Goal: Task Accomplishment & Management: Use online tool/utility

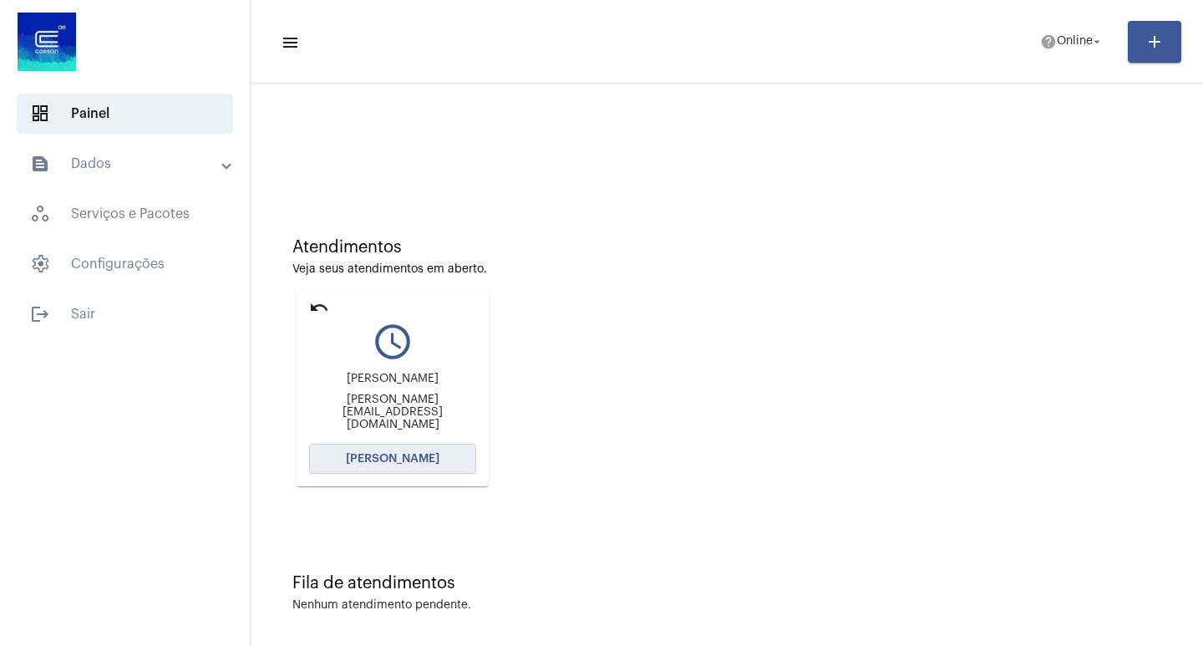
click at [413, 455] on span "[PERSON_NAME]" at bounding box center [393, 459] width 94 height 12
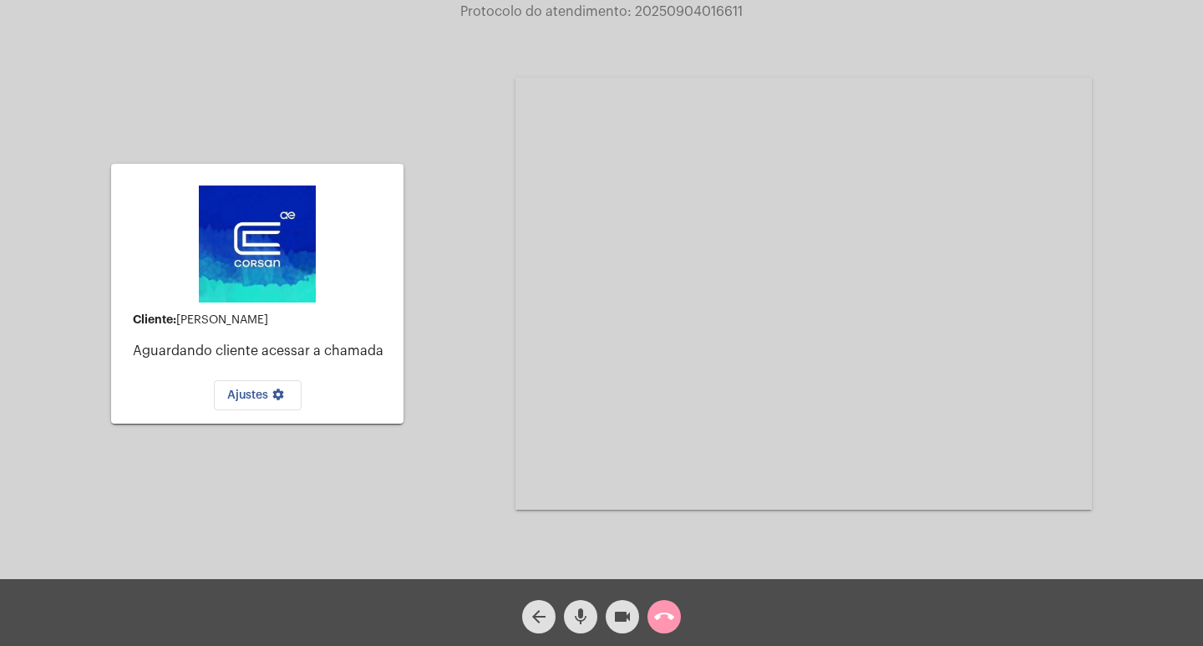
click at [669, 608] on mat-icon "call_end" at bounding box center [664, 616] width 20 height 20
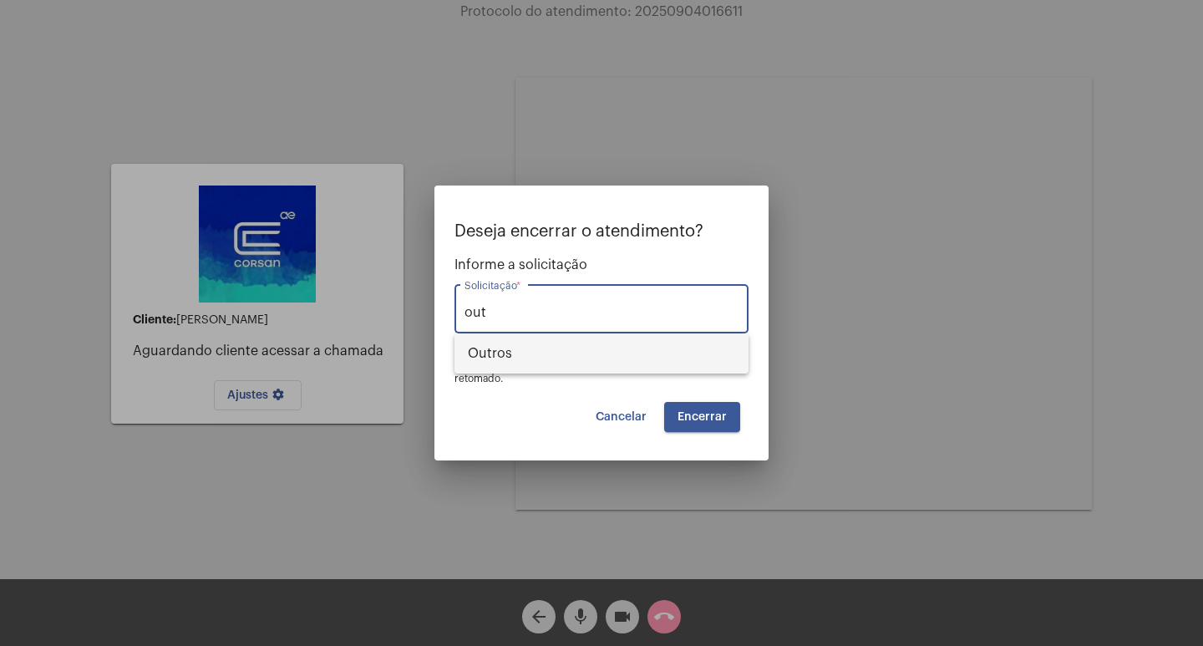
click at [556, 355] on span "Outros" at bounding box center [601, 353] width 267 height 40
type input "Outros"
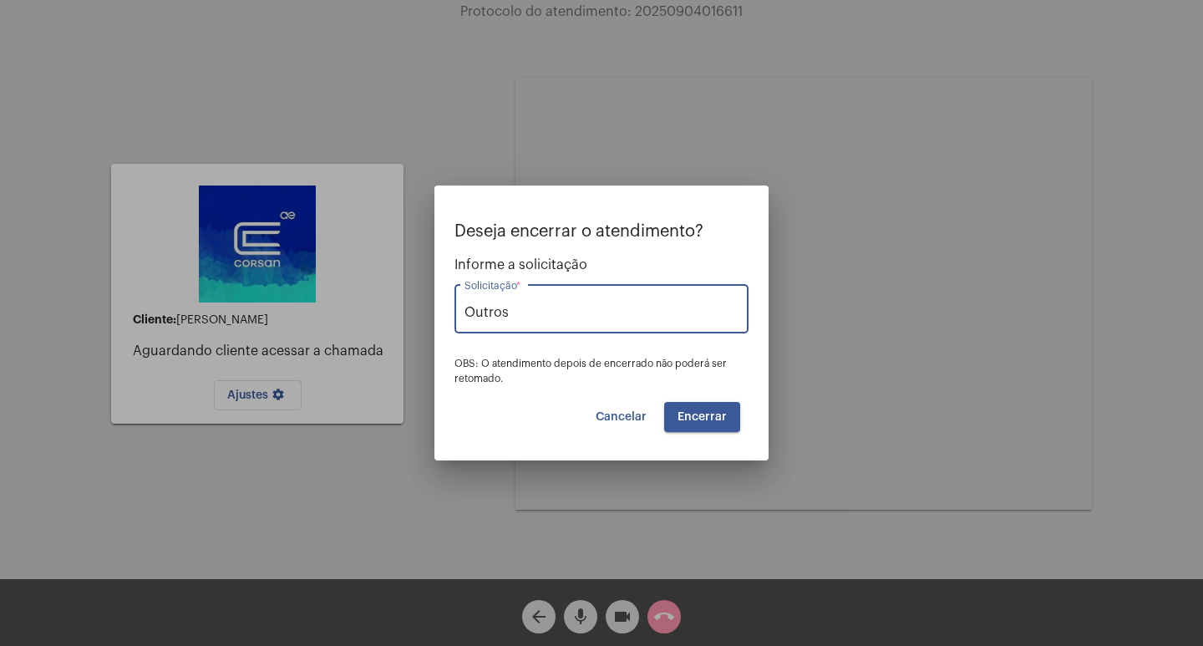
click at [718, 416] on span "Encerrar" at bounding box center [701, 417] width 49 height 12
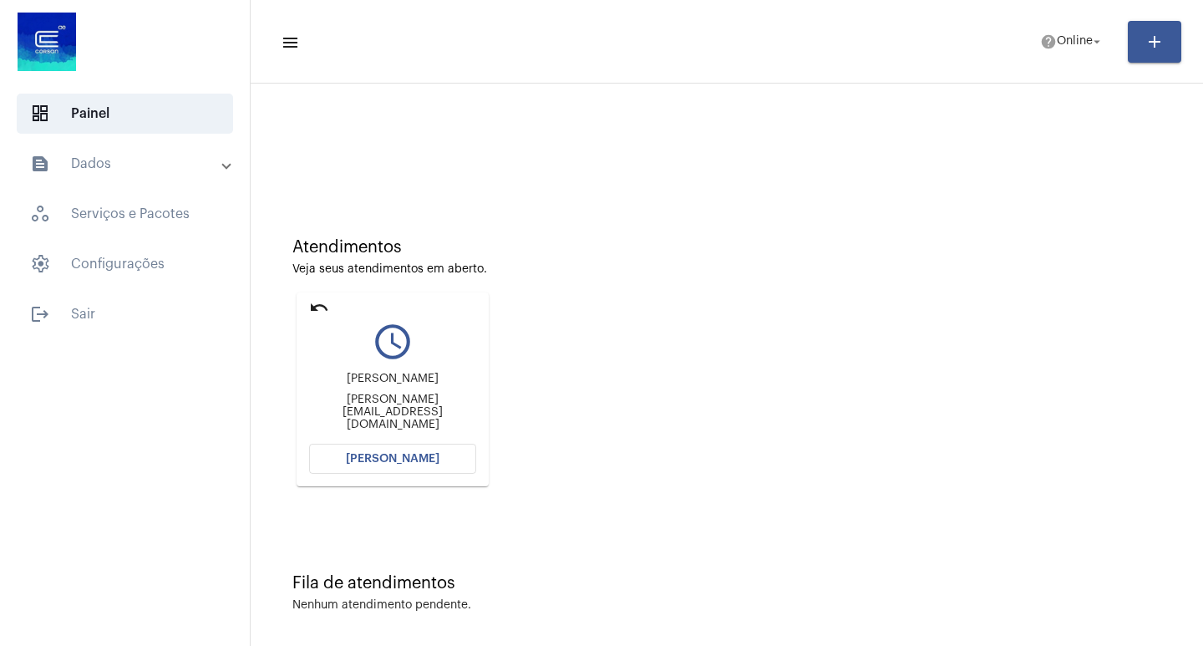
click at [419, 460] on span "[PERSON_NAME]" at bounding box center [393, 459] width 94 height 12
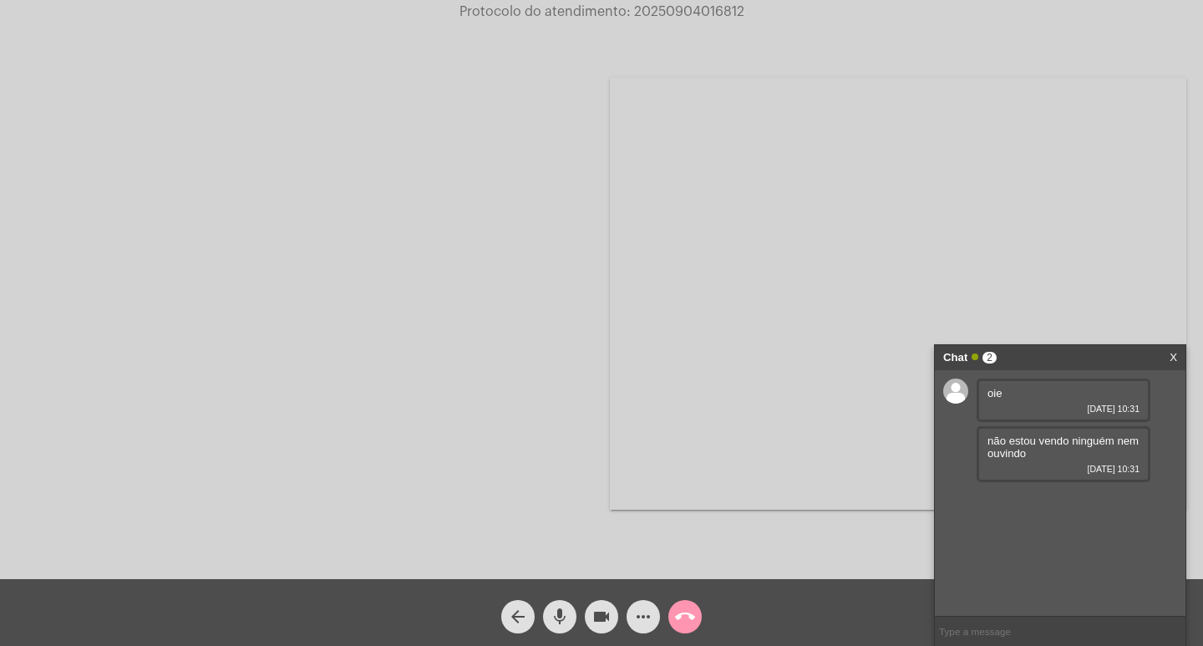
click at [341, 321] on div at bounding box center [305, 294] width 576 height 575
click at [1004, 635] on input "text" at bounding box center [1060, 630] width 251 height 29
click at [693, 605] on span "call_end" at bounding box center [685, 616] width 20 height 33
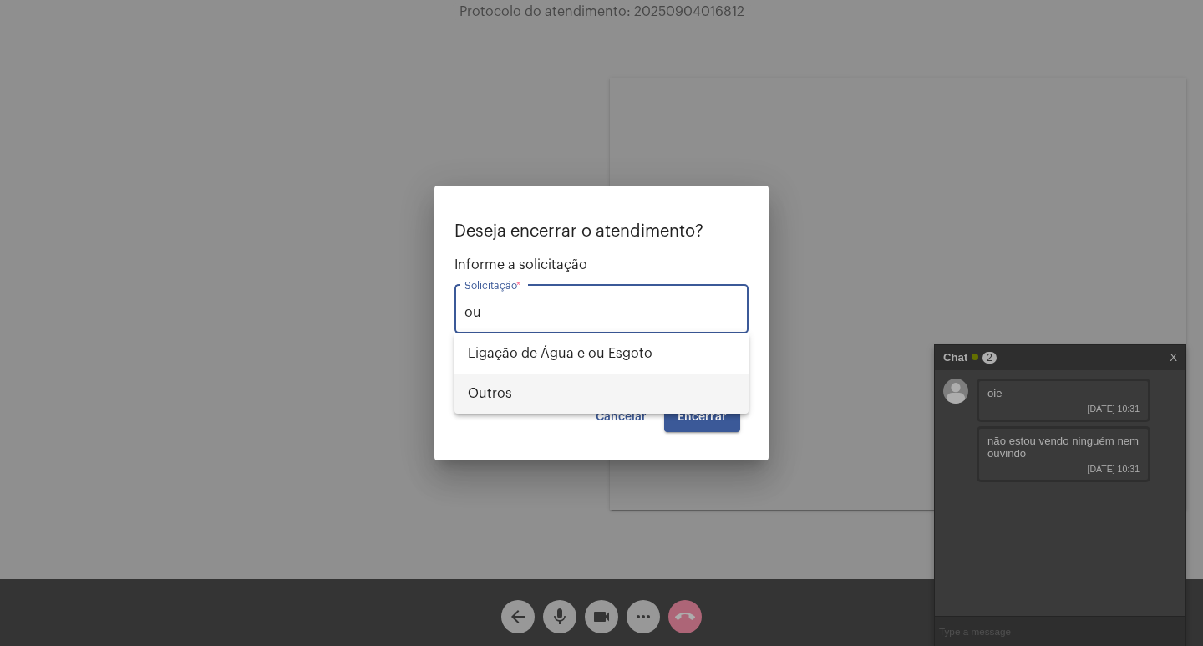
click at [570, 395] on span "Outros" at bounding box center [601, 393] width 267 height 40
type input "Outros"
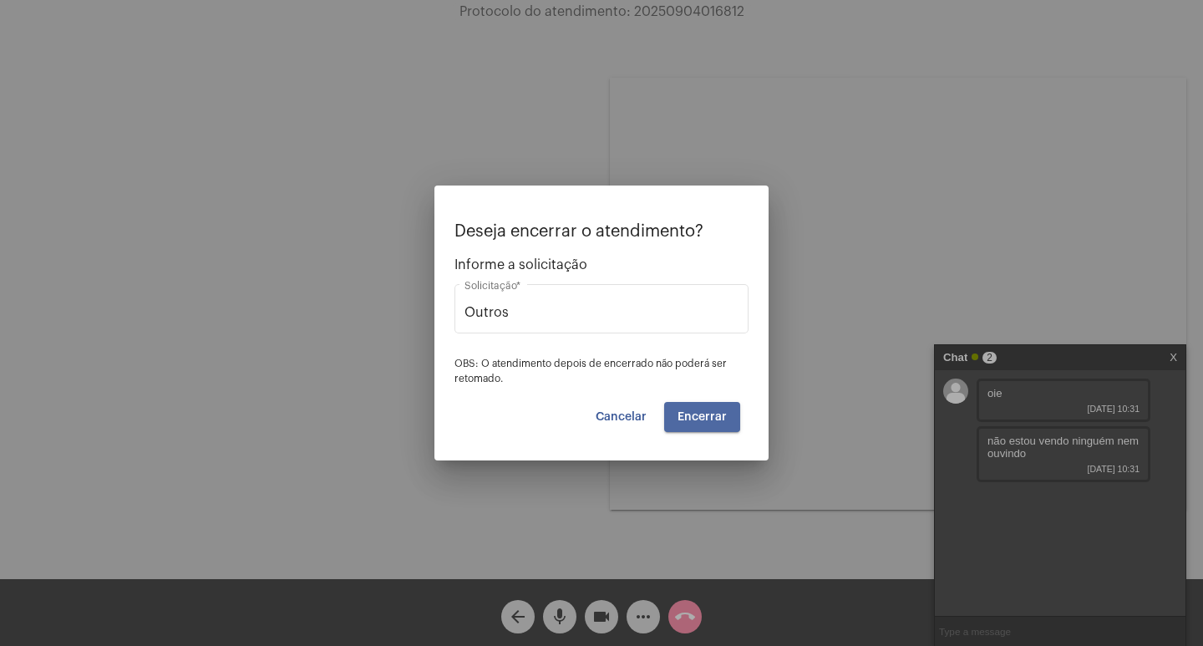
drag, startPoint x: 692, startPoint y: 413, endPoint x: 677, endPoint y: 345, distance: 69.5
click at [683, 417] on span "Encerrar" at bounding box center [701, 417] width 49 height 12
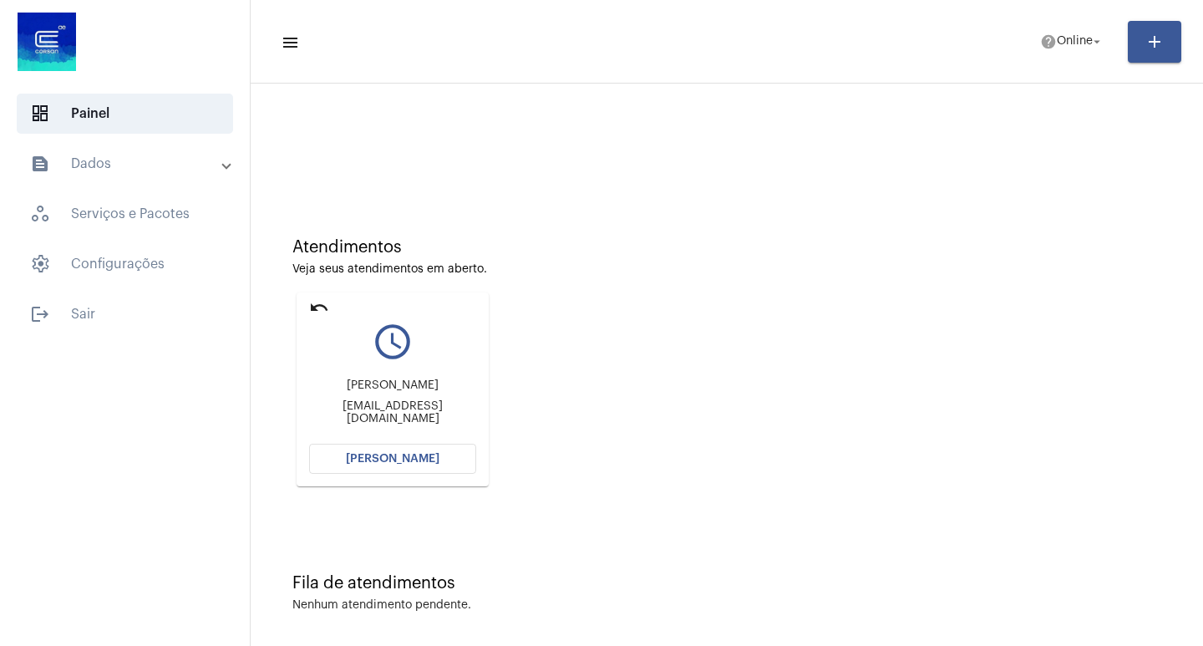
click at [454, 466] on button "[PERSON_NAME]" at bounding box center [392, 459] width 167 height 30
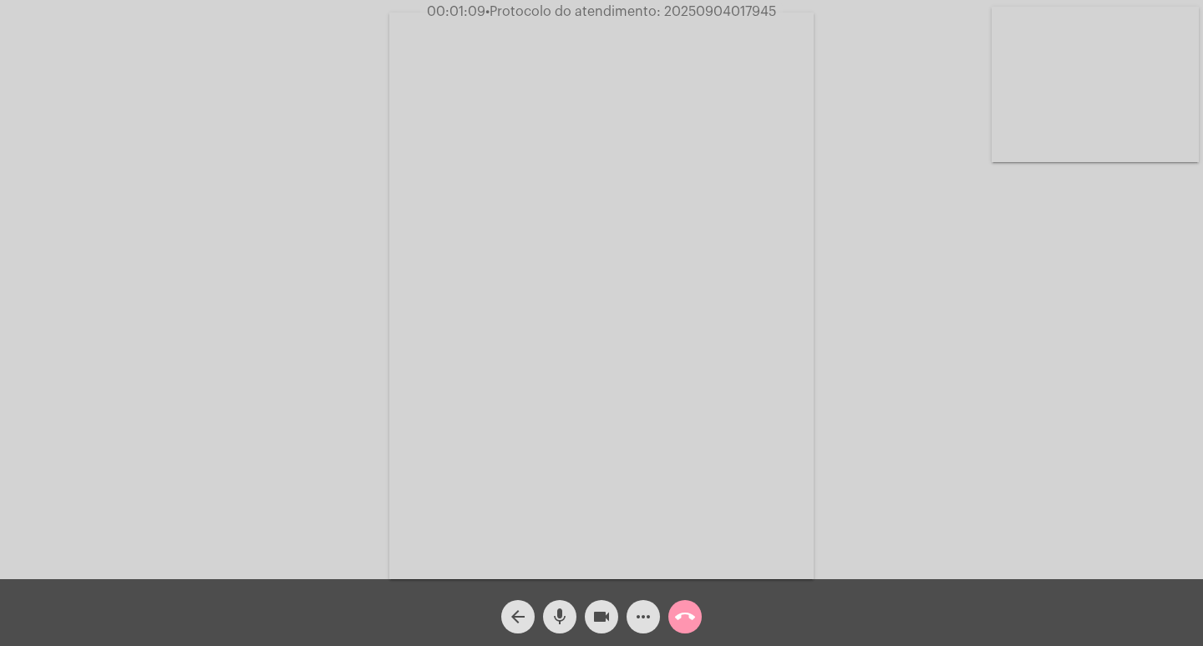
click at [686, 12] on span "• Protocolo do atendimento: 20250904017945" at bounding box center [630, 11] width 291 height 13
click at [684, 624] on mat-icon "call_end" at bounding box center [685, 616] width 20 height 20
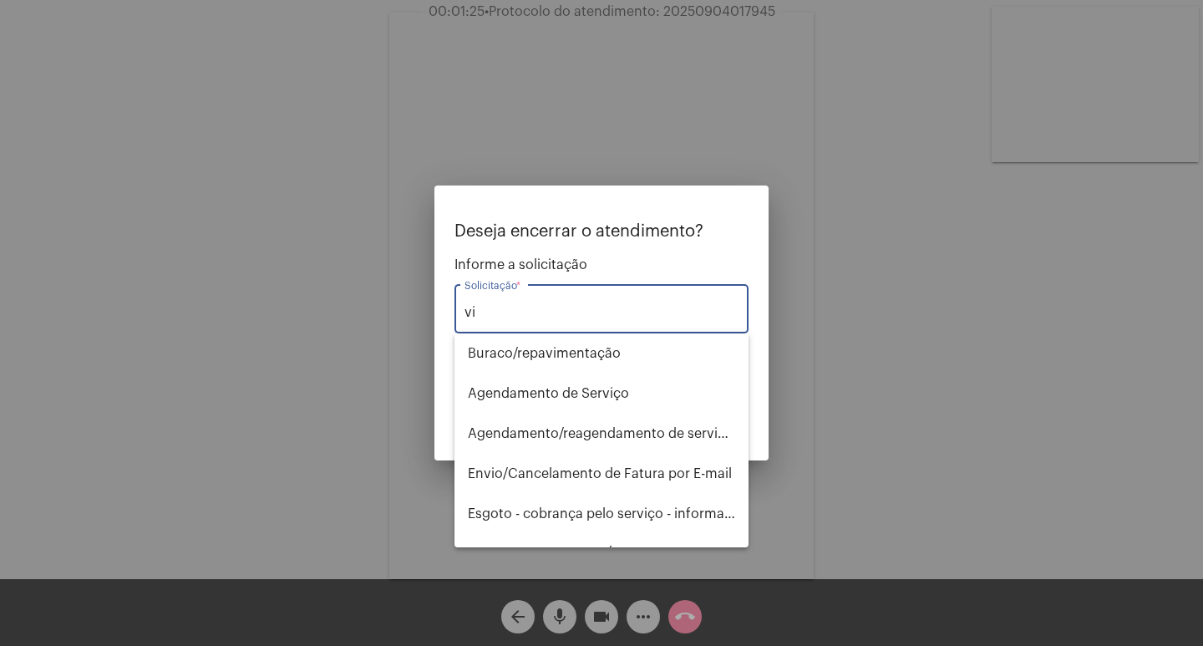
type input "v"
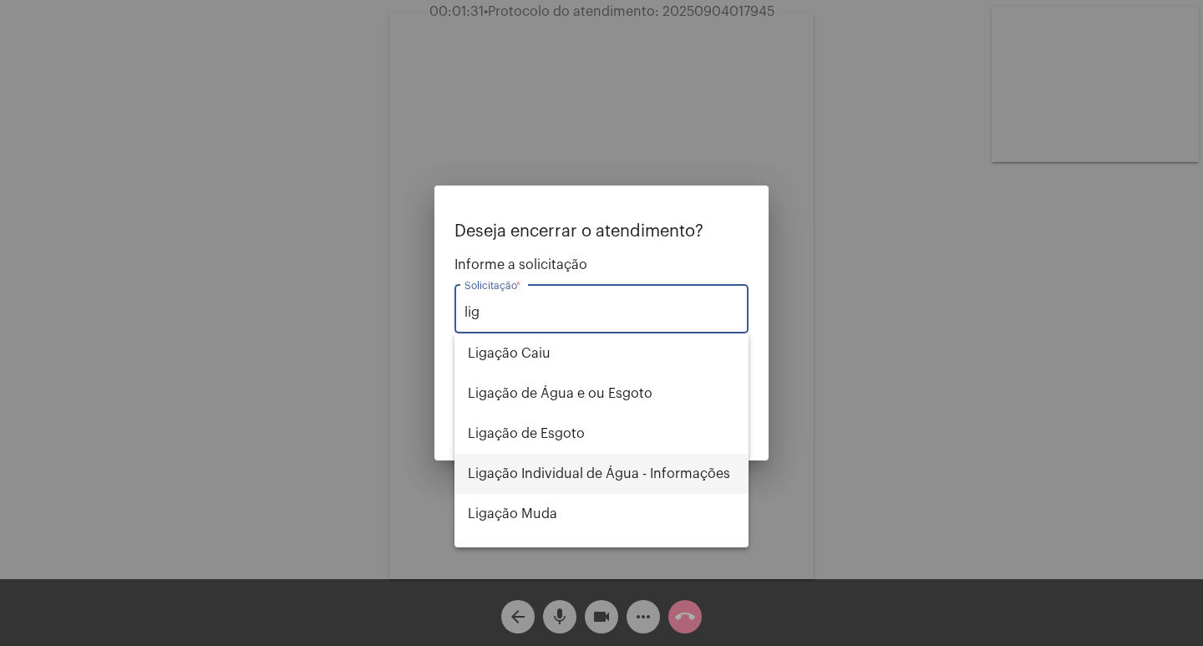
click at [663, 478] on span "Ligação Individual de Água - Informações" at bounding box center [601, 474] width 267 height 40
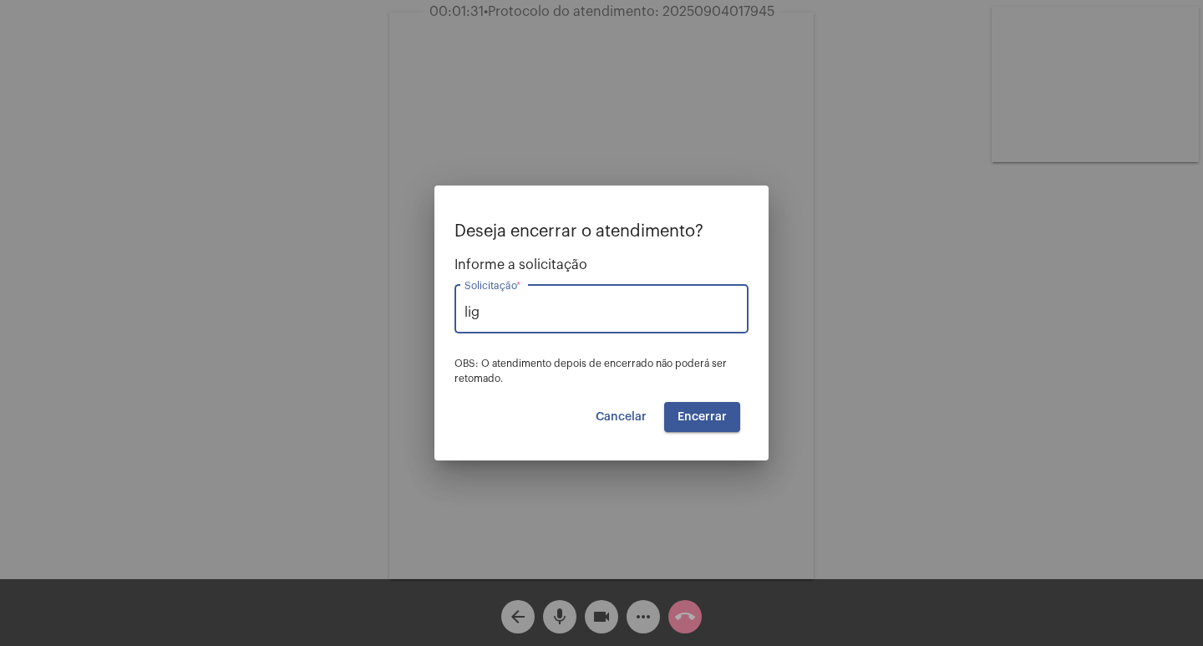
type input "Ligação Individual de Água - Informações"
click at [697, 422] on span "Encerrar" at bounding box center [701, 417] width 49 height 12
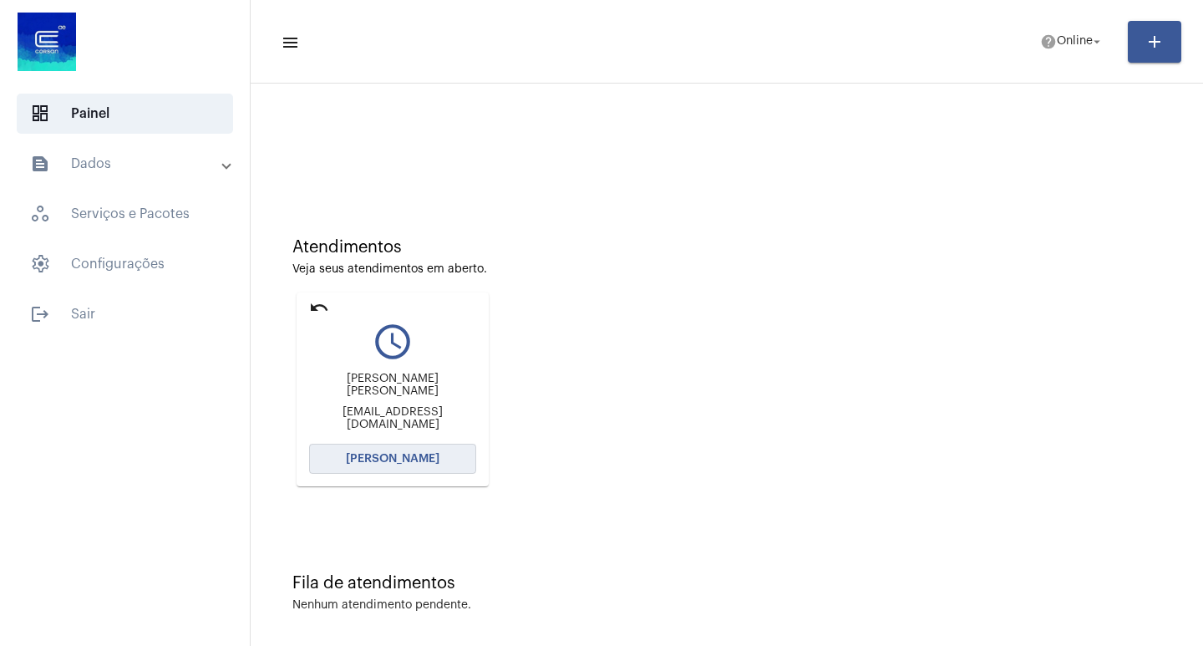
click at [466, 454] on button "[PERSON_NAME]" at bounding box center [392, 459] width 167 height 30
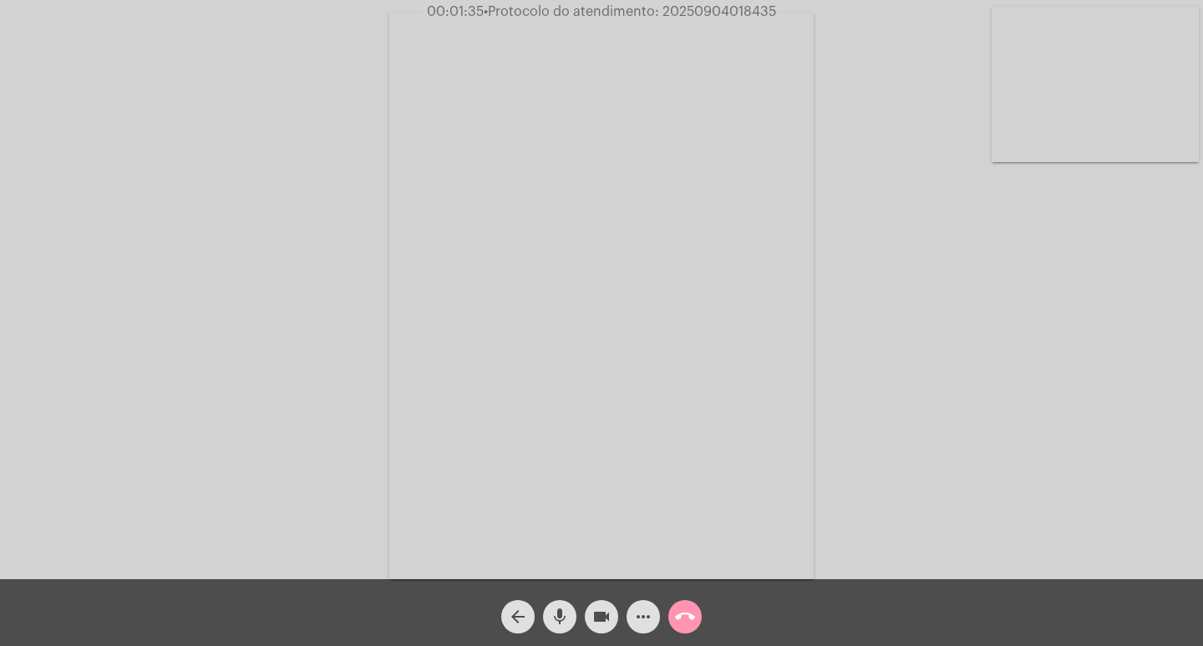
drag, startPoint x: 666, startPoint y: 9, endPoint x: 778, endPoint y: 5, distance: 112.0
click at [778, 5] on span "00:01:35 • Protocolo do atendimento: 20250904018435" at bounding box center [601, 11] width 363 height 17
click at [694, 613] on mat-icon "call_end" at bounding box center [685, 616] width 20 height 20
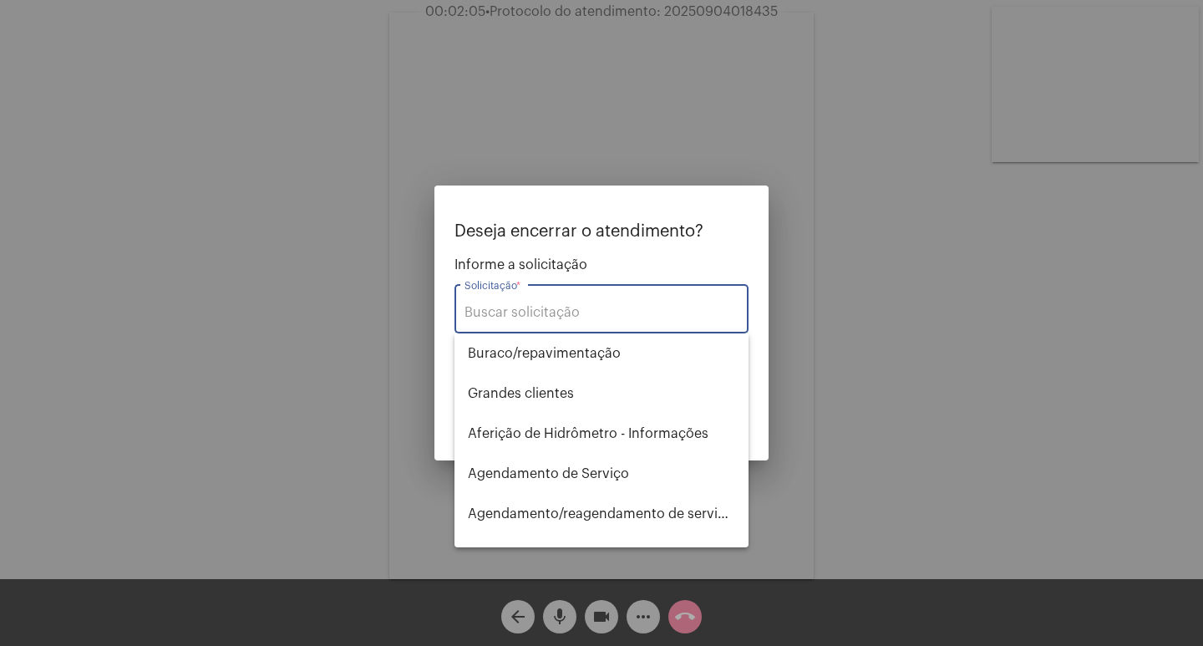
click at [574, 308] on input "Solicitação *" at bounding box center [601, 312] width 274 height 15
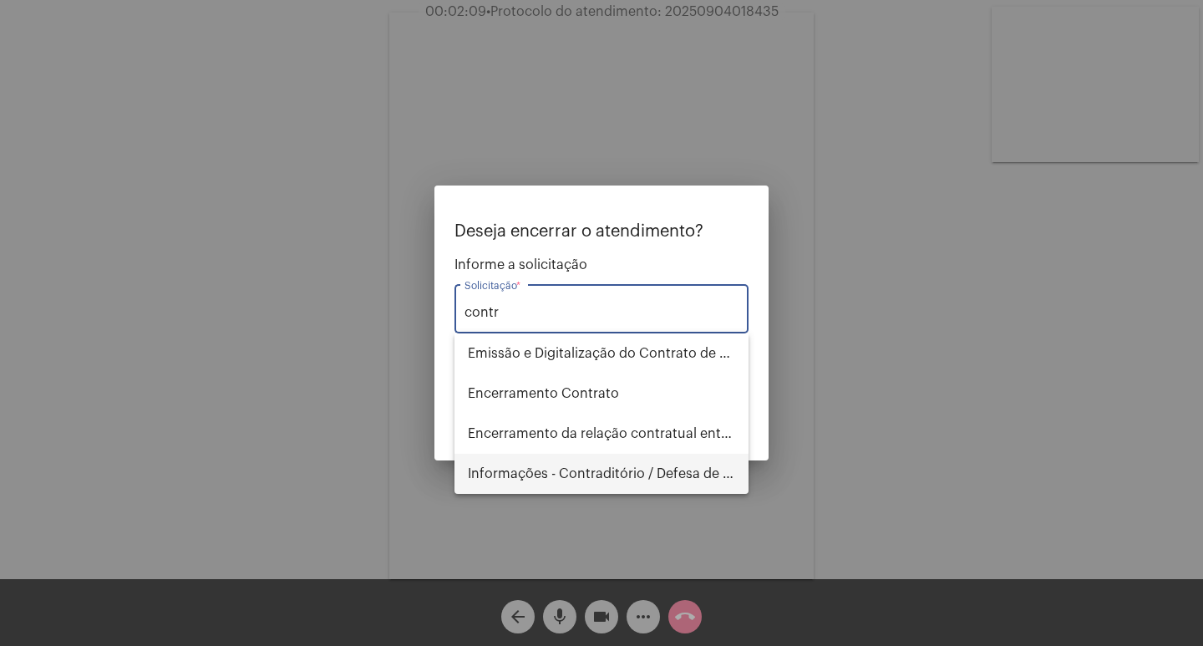
click at [592, 477] on span "Informações - Contraditório / Defesa de infração" at bounding box center [601, 474] width 267 height 40
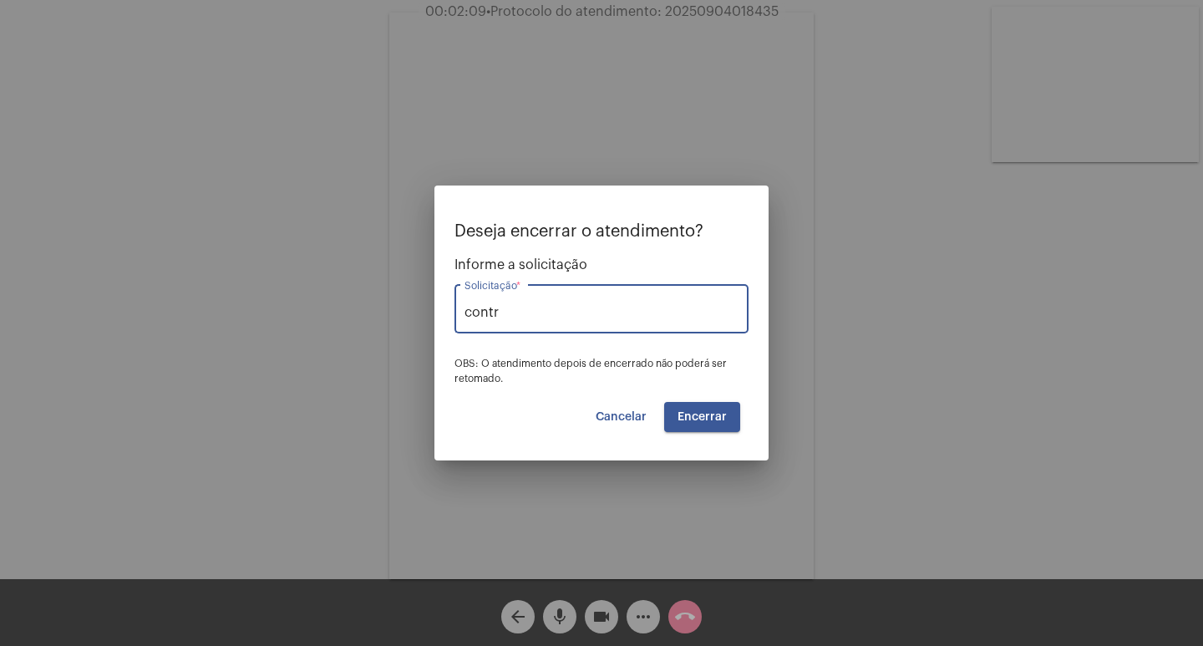
type input "Informações - Contraditório / Defesa de infração"
click at [682, 428] on button "Encerrar" at bounding box center [702, 417] width 76 height 30
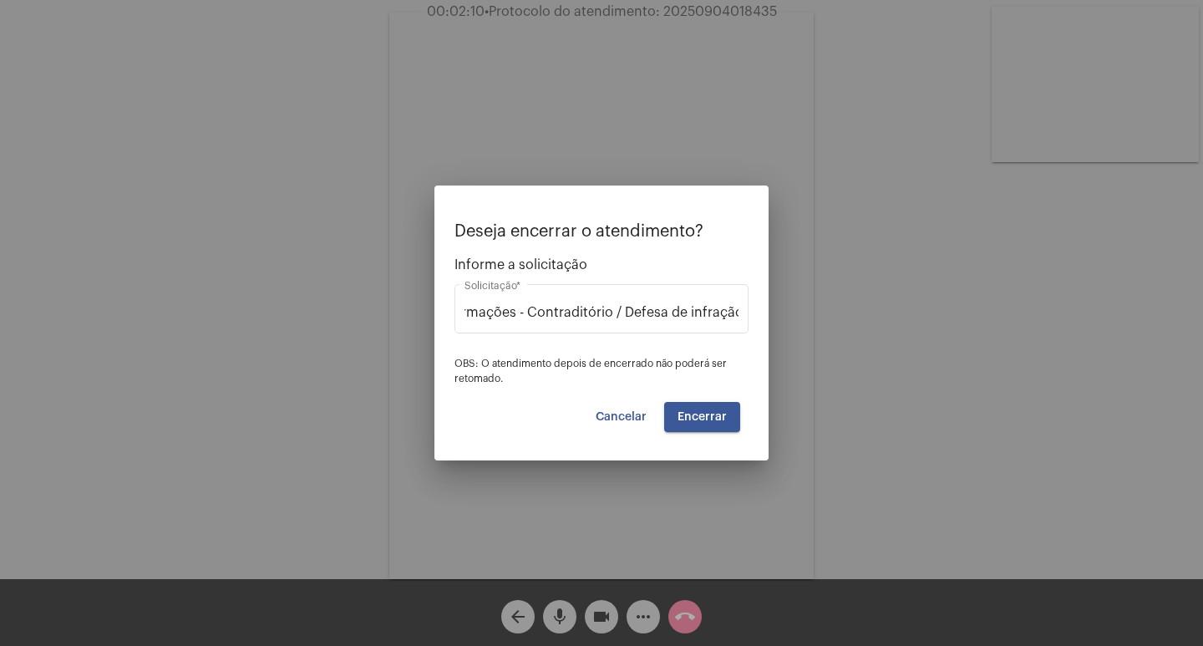
scroll to position [0, 0]
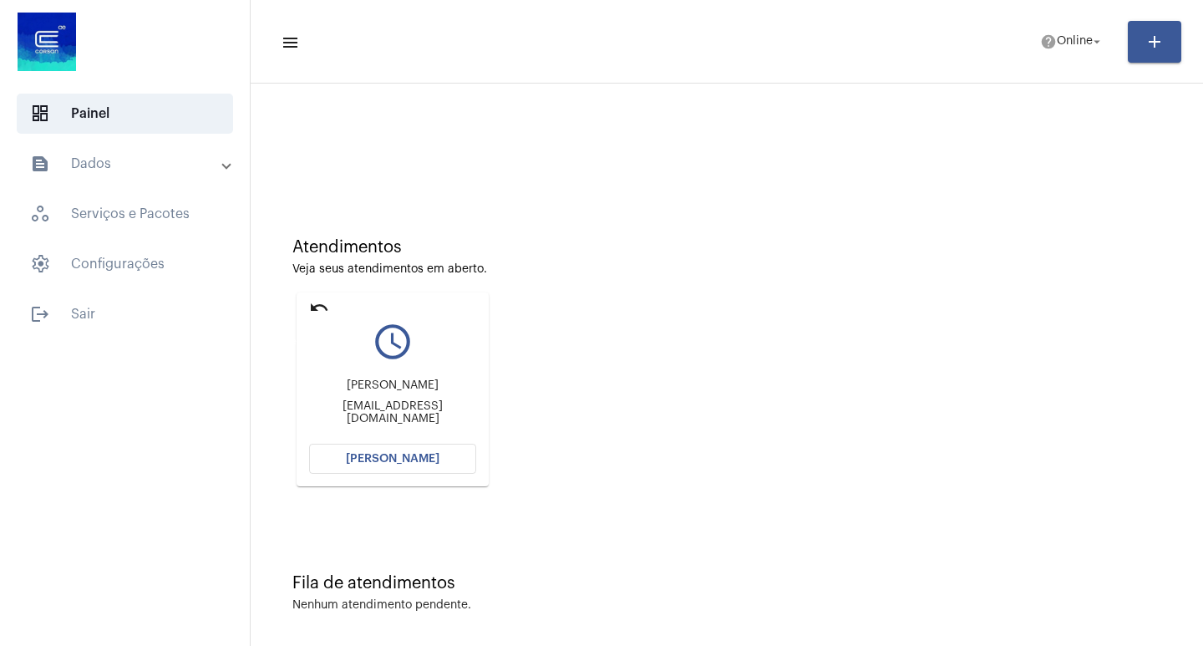
click at [322, 313] on mat-icon "undo" at bounding box center [319, 307] width 20 height 20
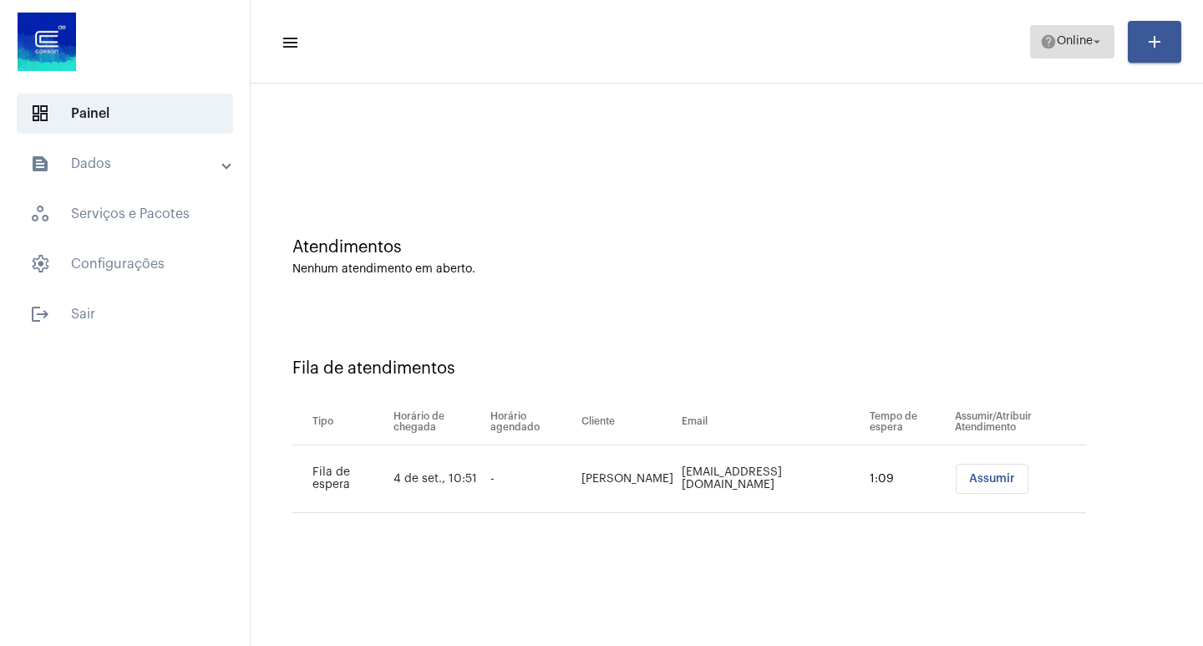
click at [1097, 38] on mat-icon "arrow_drop_down" at bounding box center [1096, 41] width 15 height 15
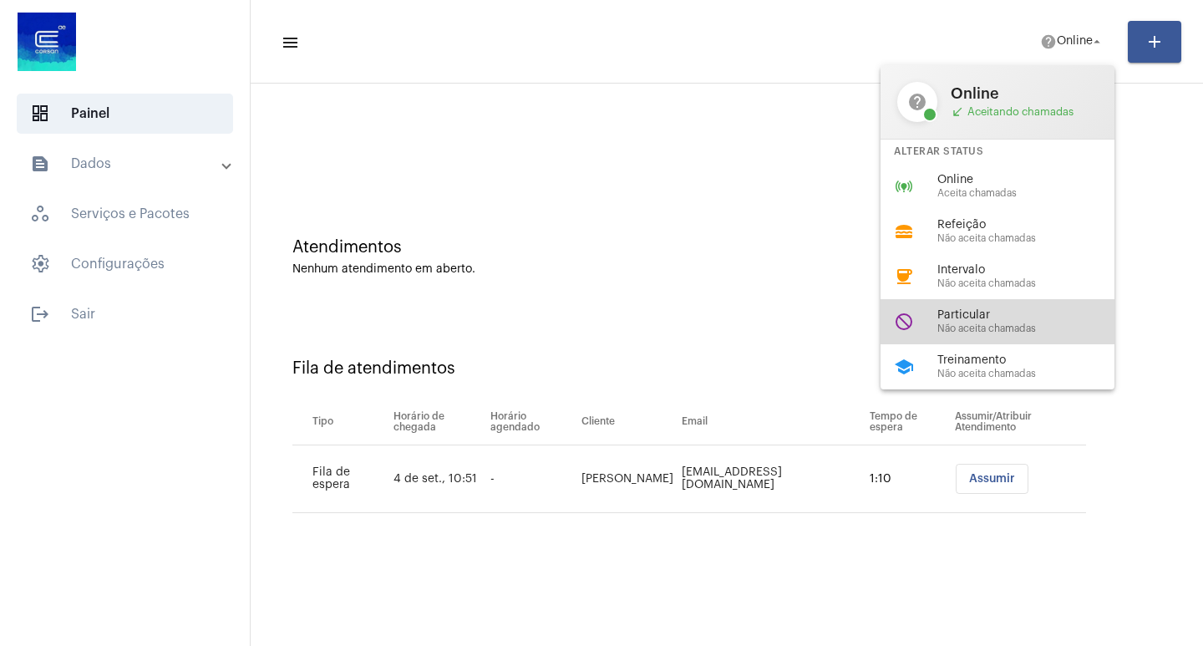
click at [1005, 315] on span "Particular" at bounding box center [1032, 315] width 190 height 13
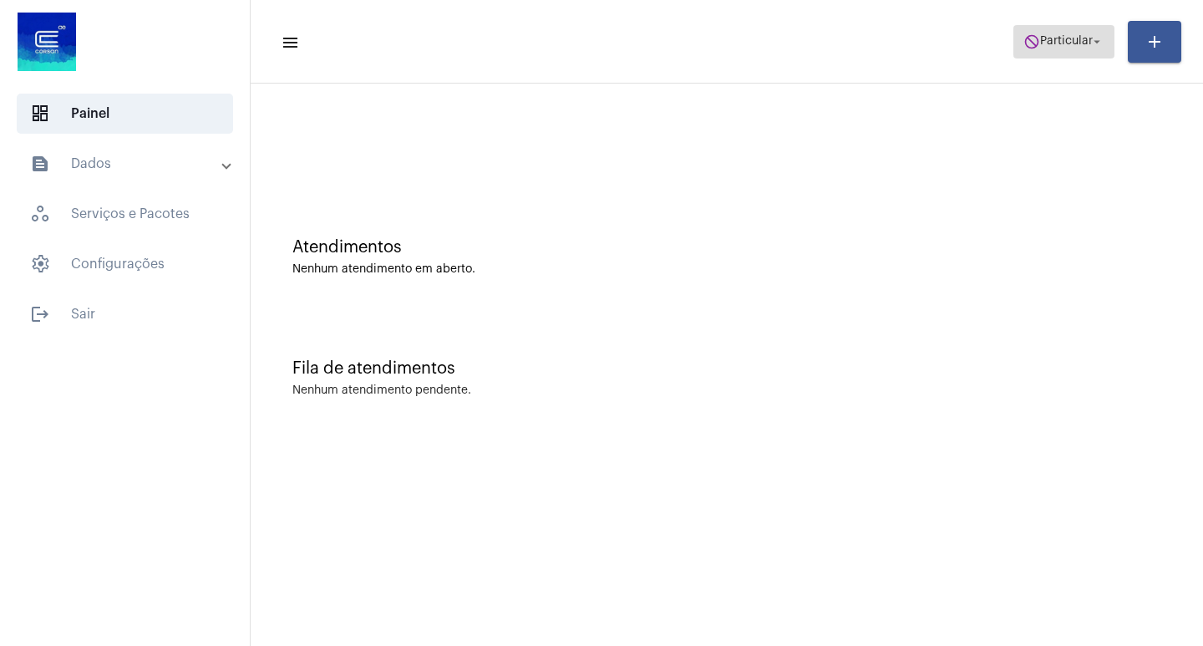
click at [1040, 40] on span "Particular" at bounding box center [1066, 42] width 53 height 12
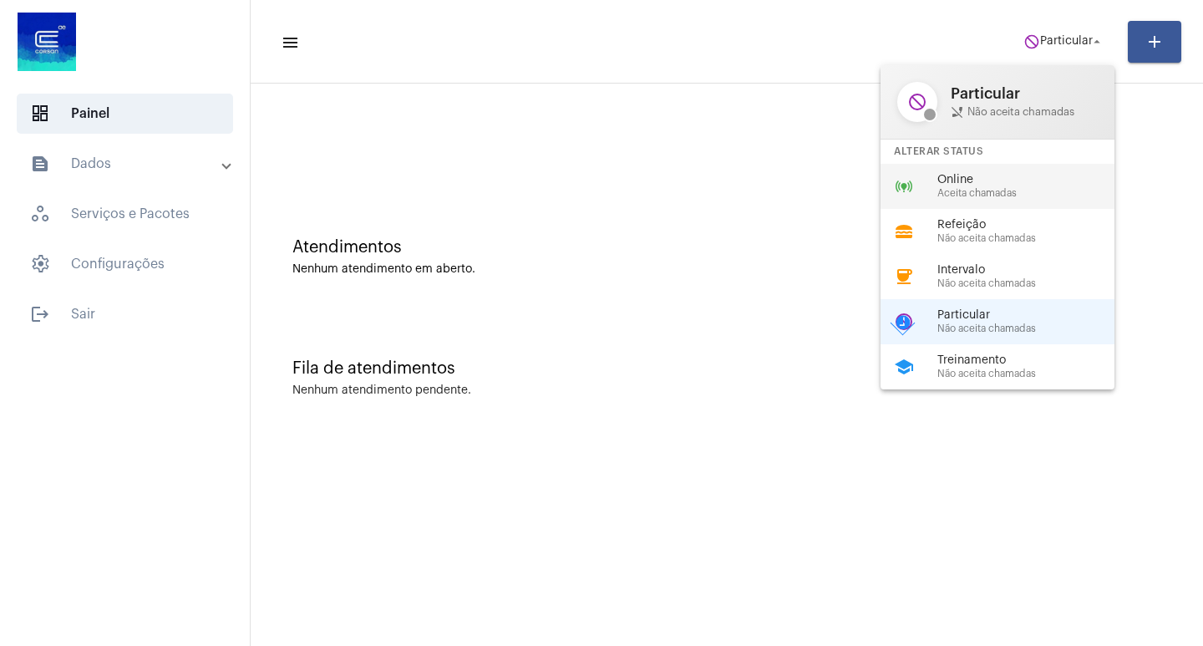
click at [990, 175] on span "Online" at bounding box center [1032, 180] width 190 height 13
